Goal: Navigation & Orientation: Find specific page/section

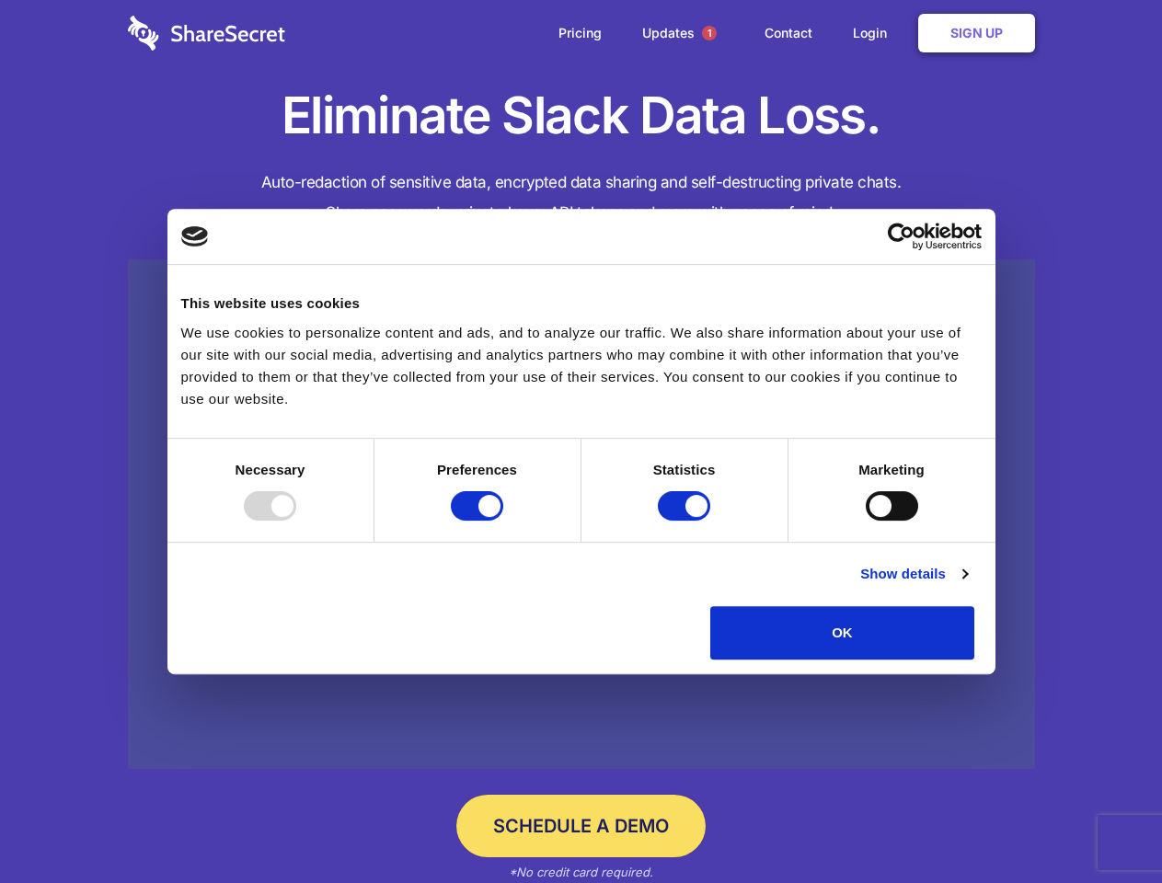
click at [296, 521] on div at bounding box center [270, 505] width 52 height 29
click at [503, 521] on input "Preferences" at bounding box center [477, 505] width 52 height 29
checkbox input "false"
click at [686, 521] on input "Statistics" at bounding box center [684, 505] width 52 height 29
checkbox input "false"
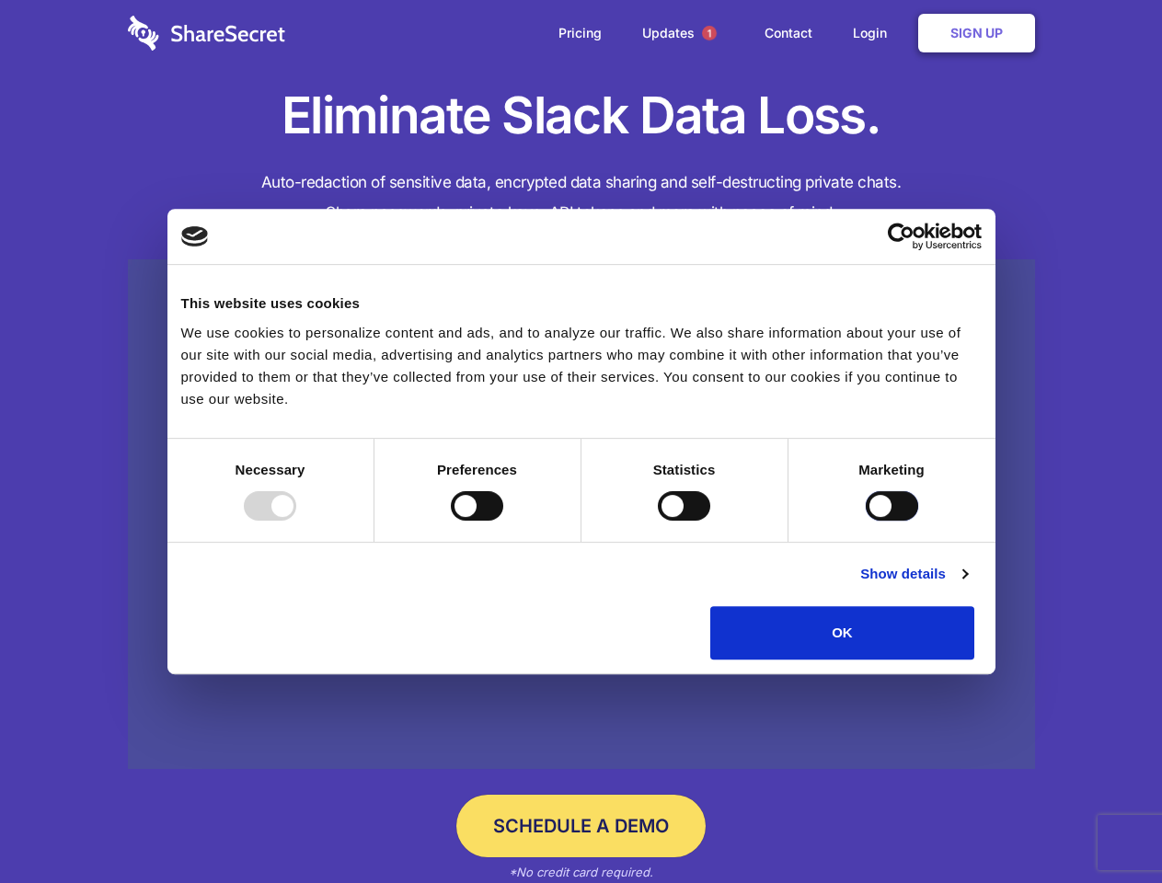
click at [865, 521] on input "Marketing" at bounding box center [891, 505] width 52 height 29
checkbox input "true"
click at [967, 585] on link "Show details" at bounding box center [913, 574] width 107 height 22
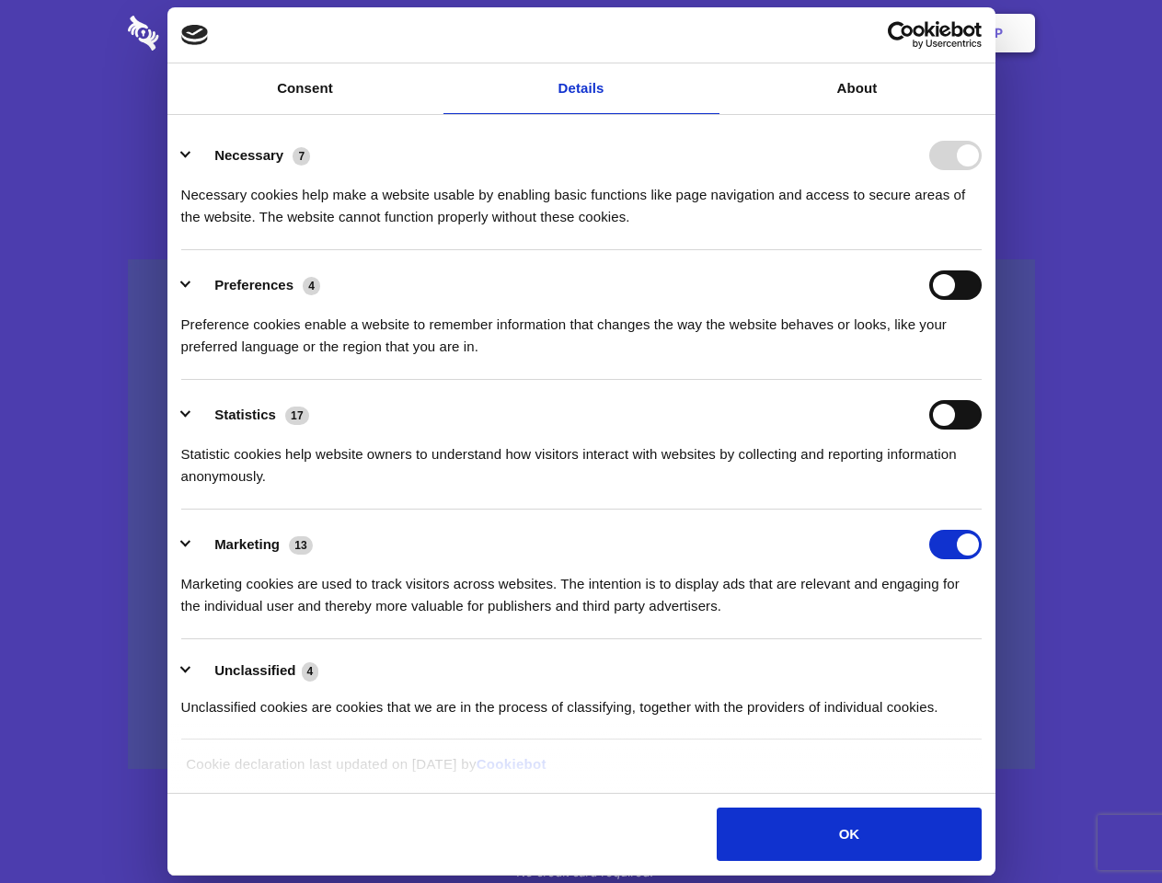
click at [981, 228] on div "Necessary cookies help make a website usable by enabling basic functions like p…" at bounding box center [581, 199] width 800 height 58
click at [708, 33] on span "1" at bounding box center [709, 33] width 15 height 15
